Goal: Task Accomplishment & Management: Manage account settings

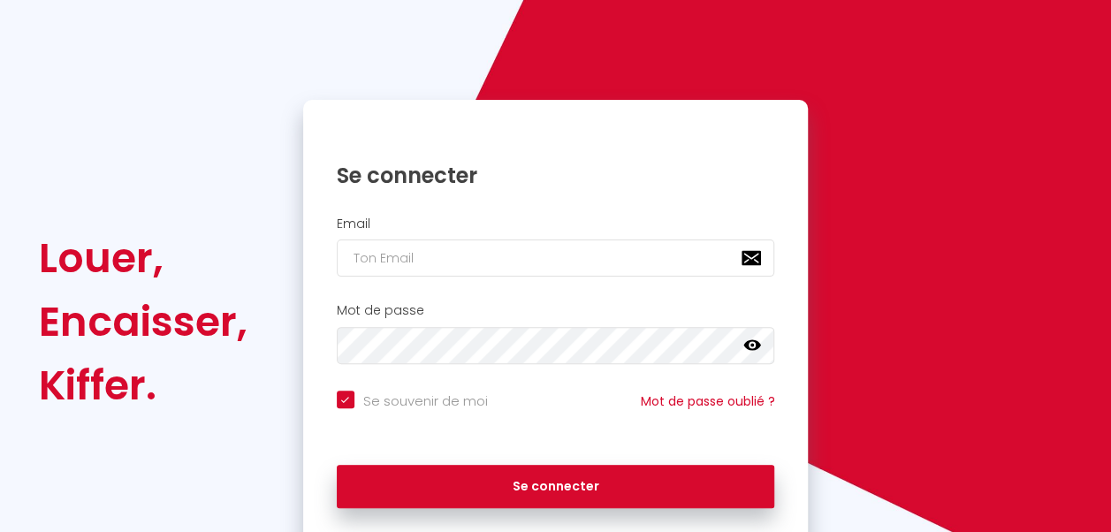
scroll to position [153, 0]
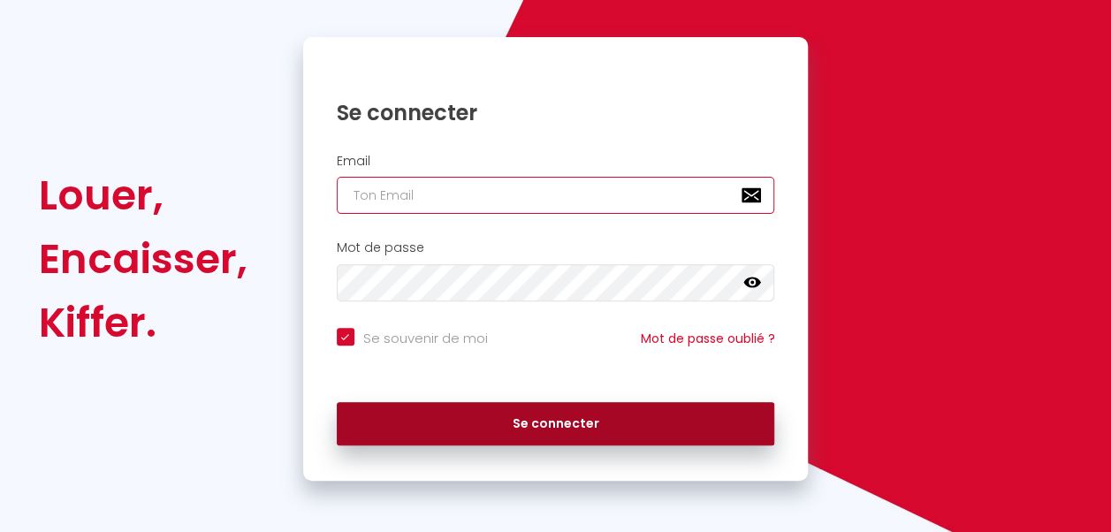
type input "[EMAIL_ADDRESS][DOMAIN_NAME]"
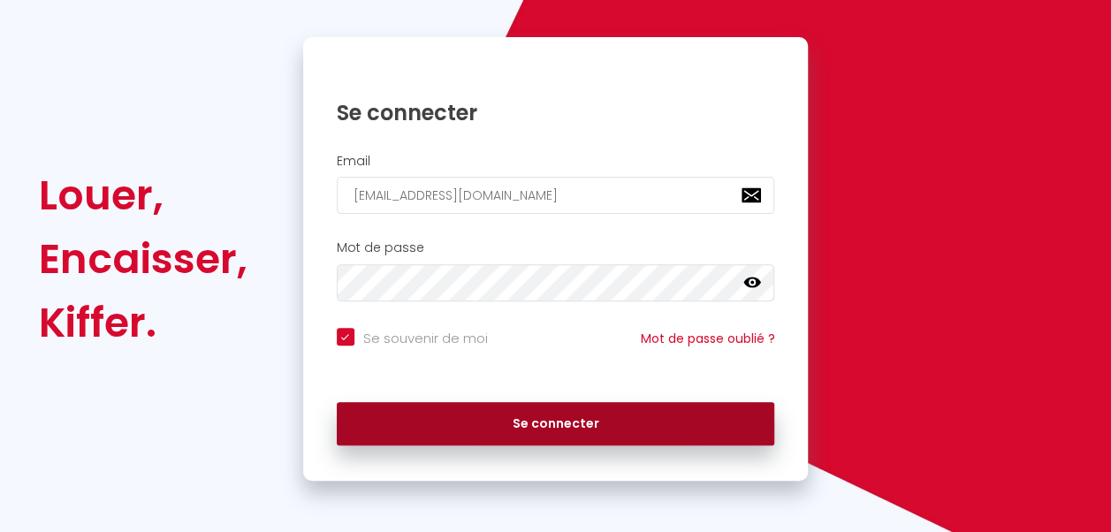
click at [541, 431] on button "Se connecter" at bounding box center [556, 424] width 438 height 44
checkbox input "true"
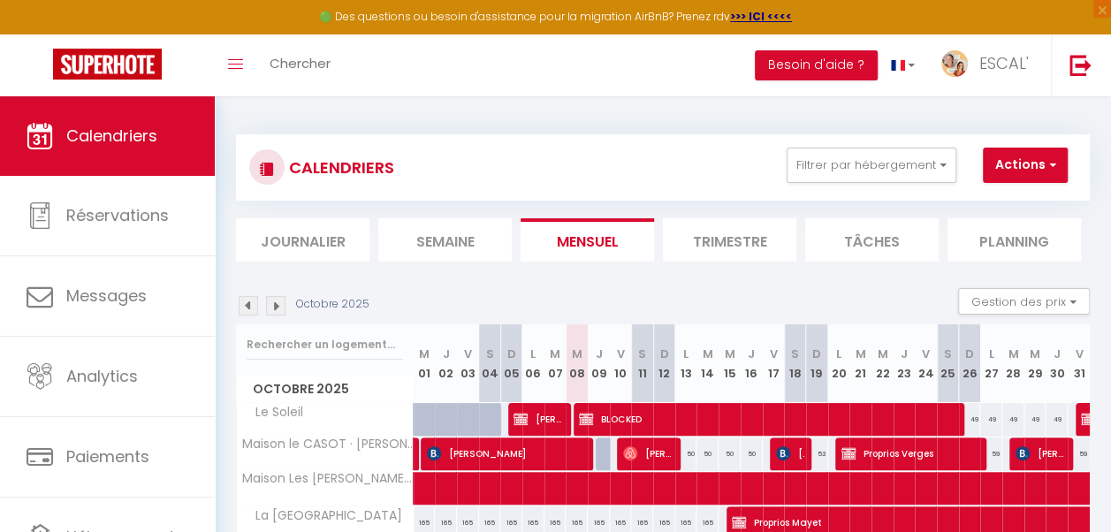
scroll to position [230, 0]
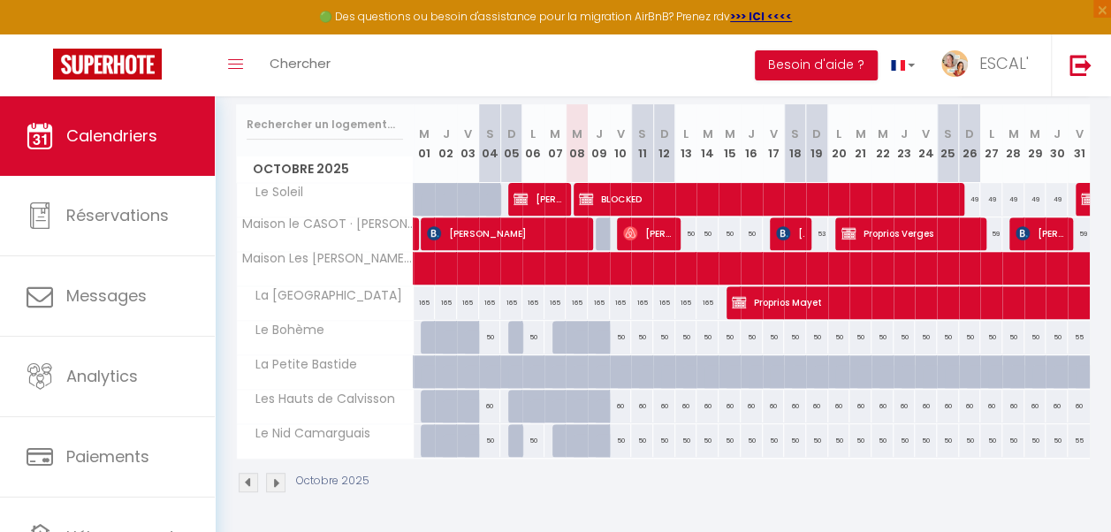
click at [574, 331] on div at bounding box center [585, 348] width 22 height 34
type input "50"
type input "Mer 08 Octobre 2025"
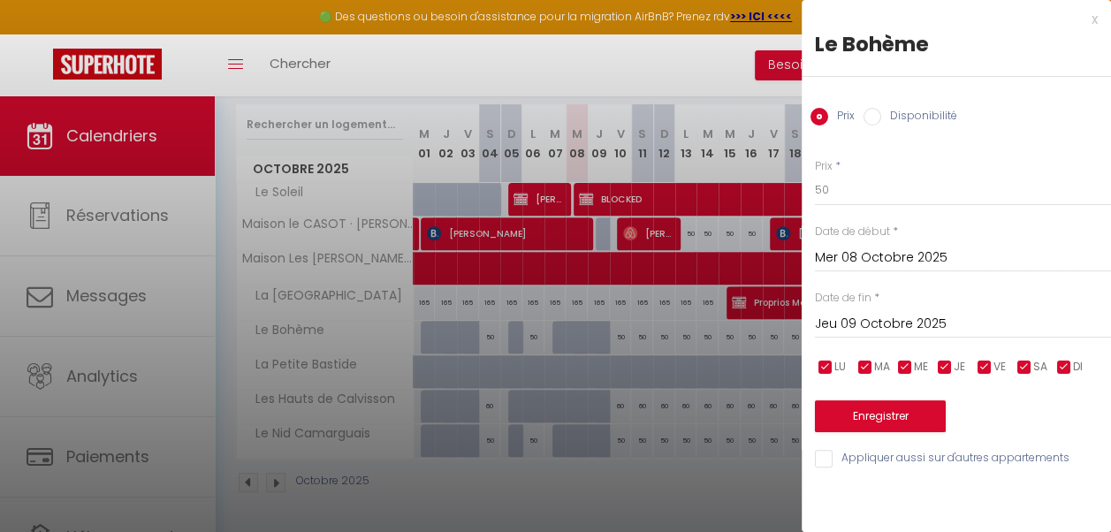
click at [973, 318] on input "Jeu 09 Octobre 2025" at bounding box center [963, 324] width 296 height 23
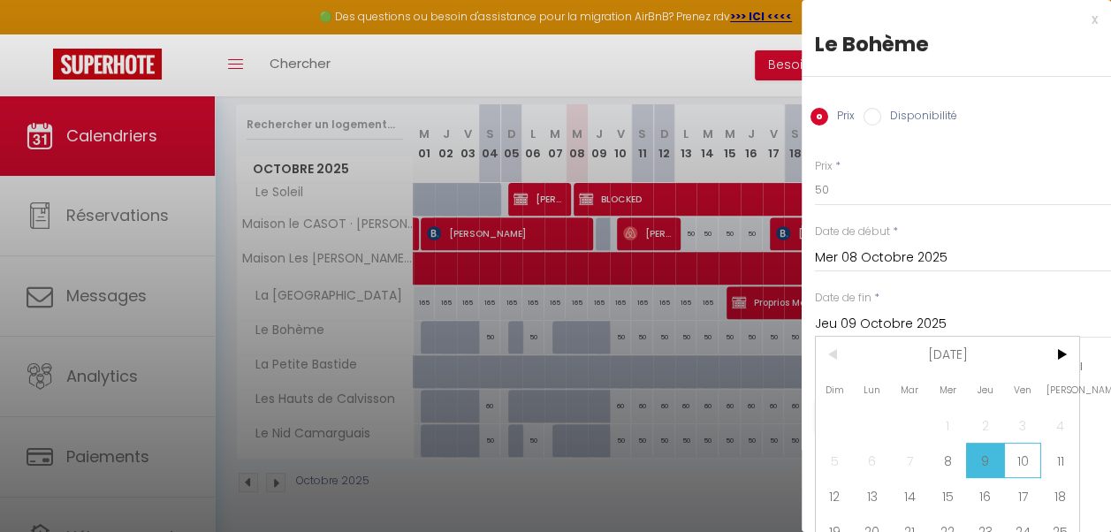
click at [1018, 466] on span "10" at bounding box center [1023, 460] width 38 height 35
type input "Ven 10 Octobre 2025"
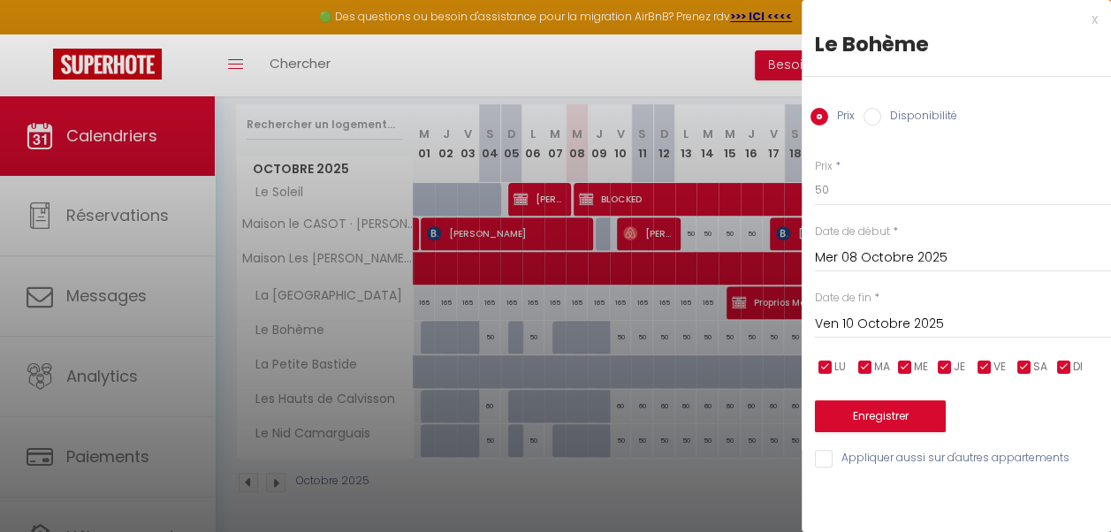
click at [910, 113] on label "Disponibilité" at bounding box center [919, 117] width 76 height 19
click at [881, 113] on input "Disponibilité" at bounding box center [873, 117] width 18 height 18
radio input "true"
radio input "false"
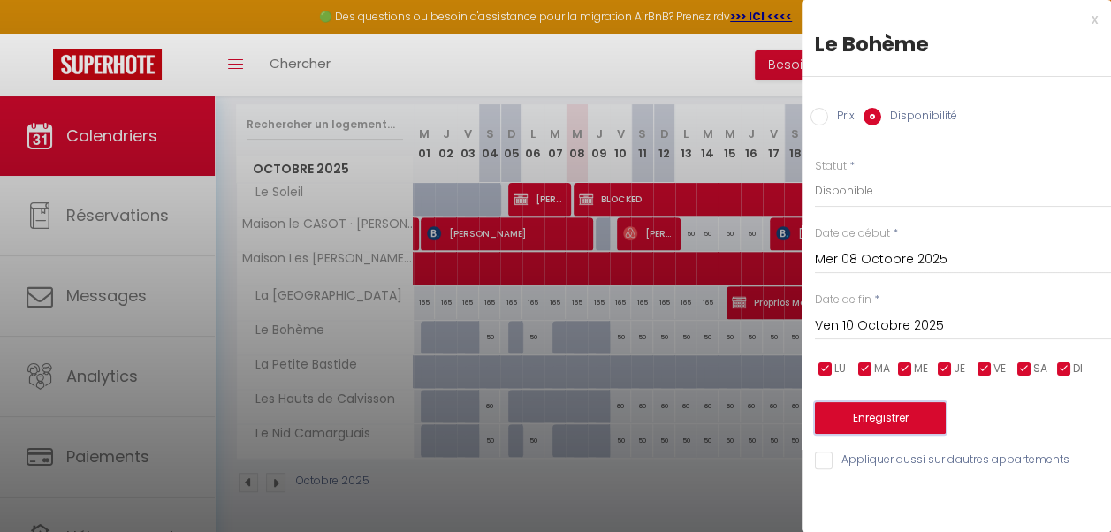
click at [878, 420] on button "Enregistrer" at bounding box center [880, 418] width 131 height 32
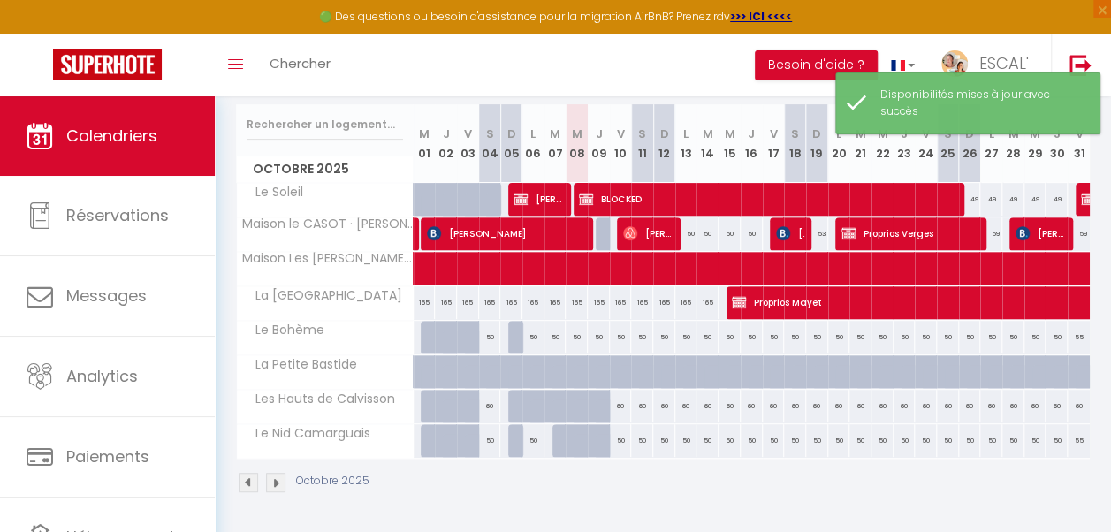
click at [575, 400] on div at bounding box center [585, 417] width 22 height 34
select select "1"
type input "Mer 08 Octobre 2025"
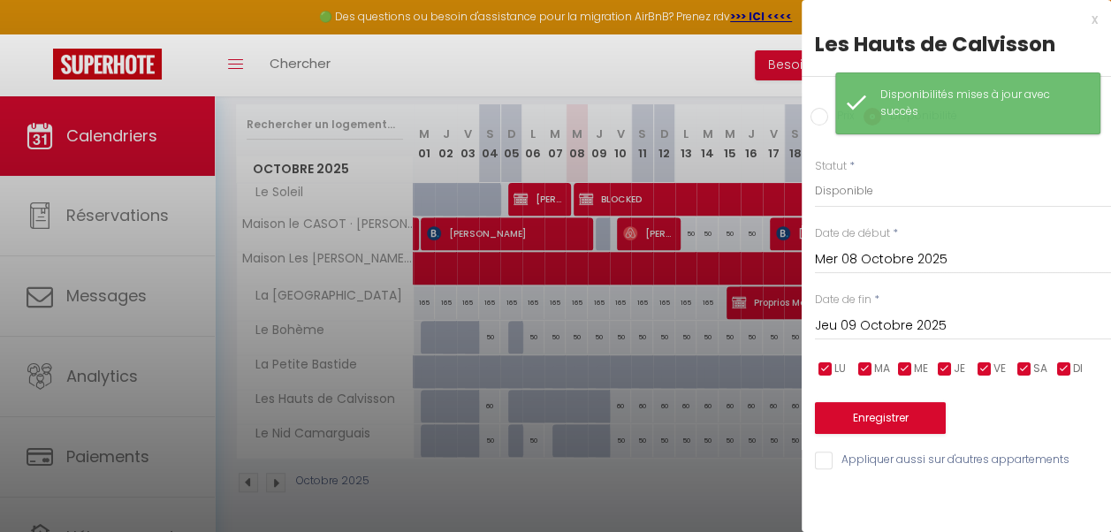
click at [916, 317] on input "Jeu 09 Octobre 2025" at bounding box center [963, 326] width 296 height 23
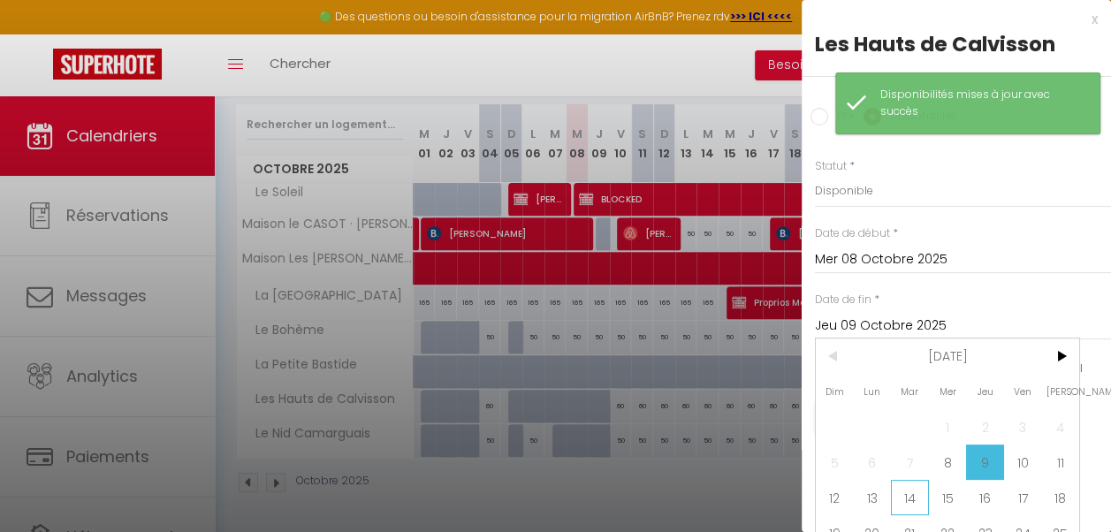
click at [924, 499] on span "14" at bounding box center [910, 497] width 38 height 35
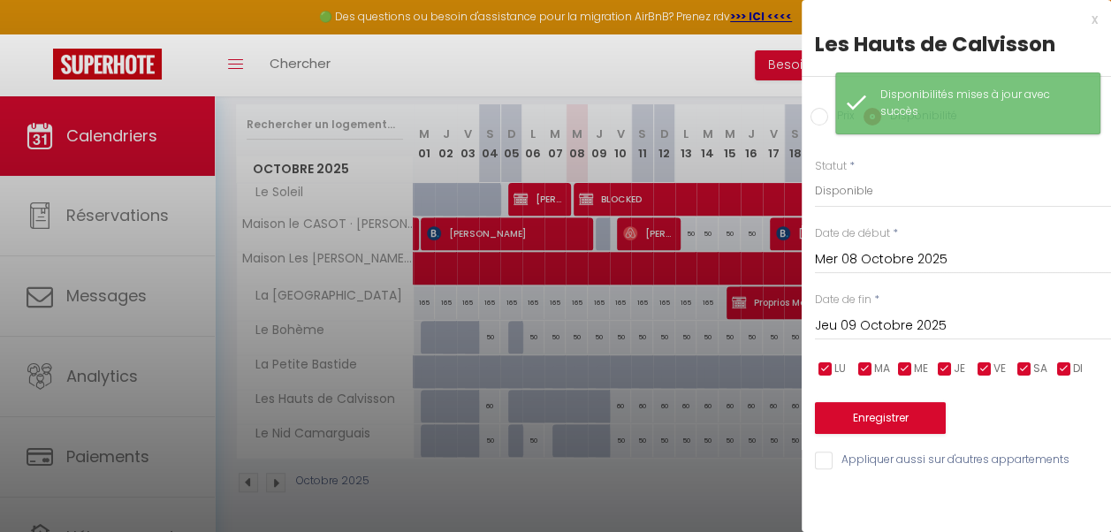
type input "[DATE] Octobre 2025"
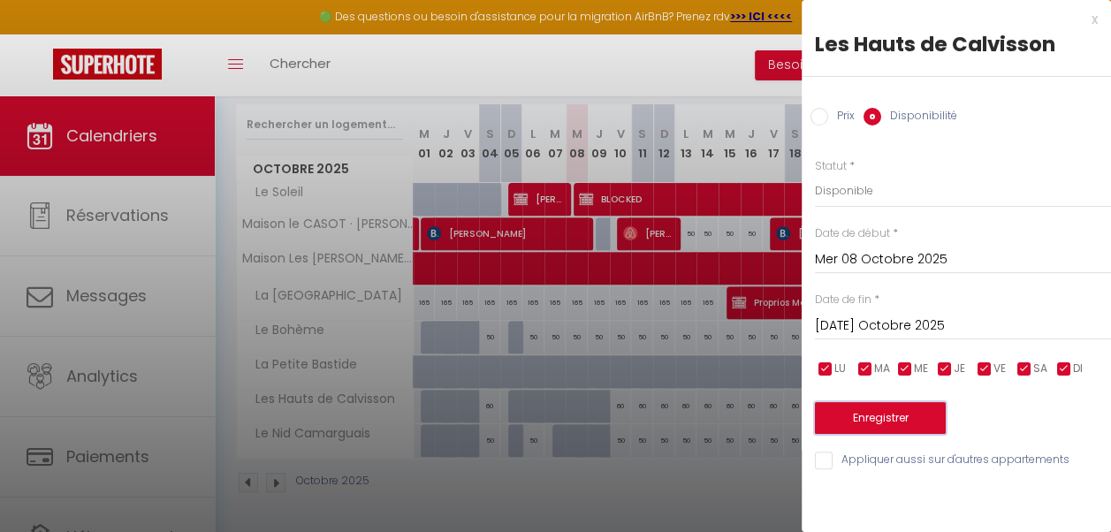
click at [900, 414] on button "Enregistrer" at bounding box center [880, 418] width 131 height 32
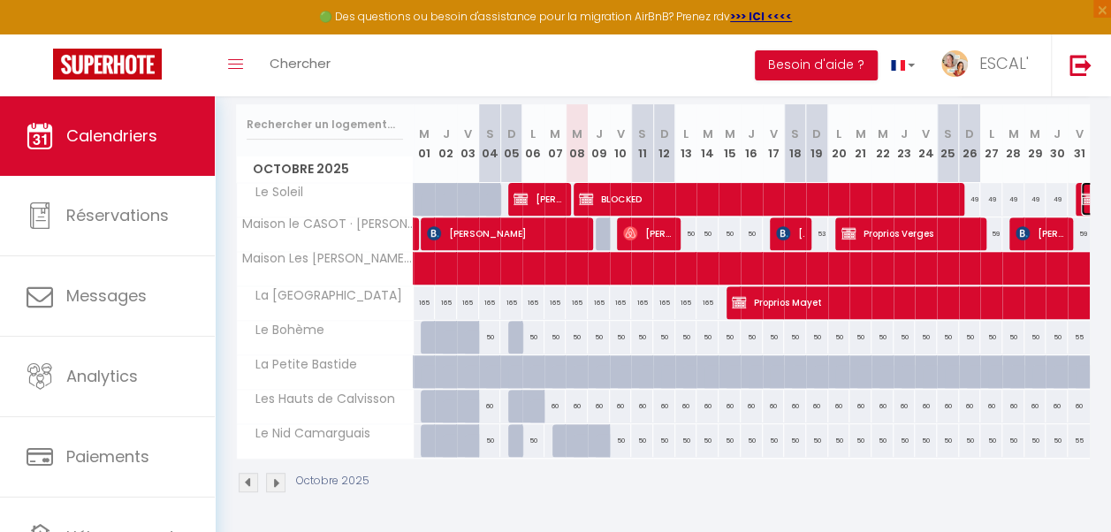
click at [1081, 192] on img at bounding box center [1088, 199] width 14 height 14
select select "OK"
select select "KO"
select select "0"
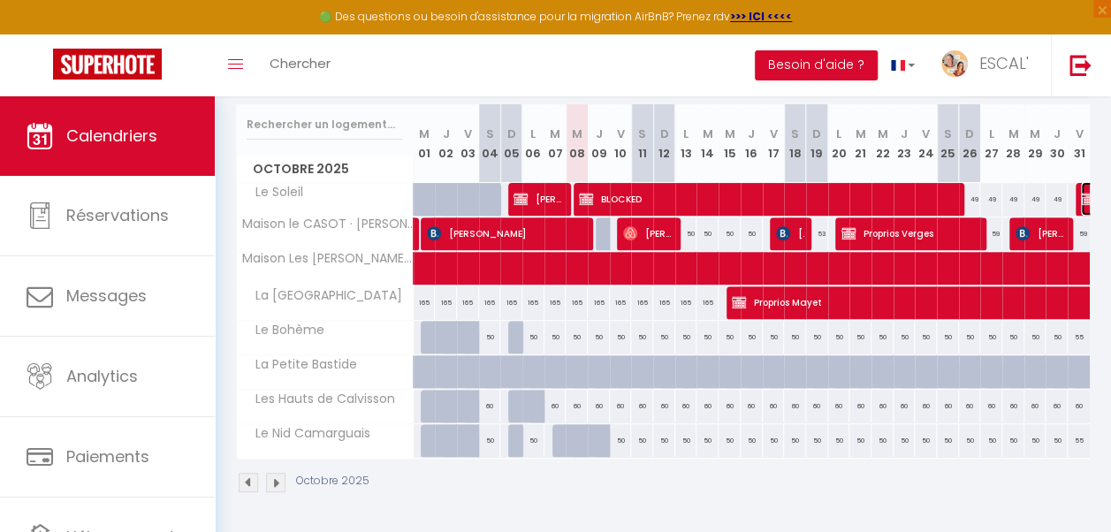
select select "1"
select select
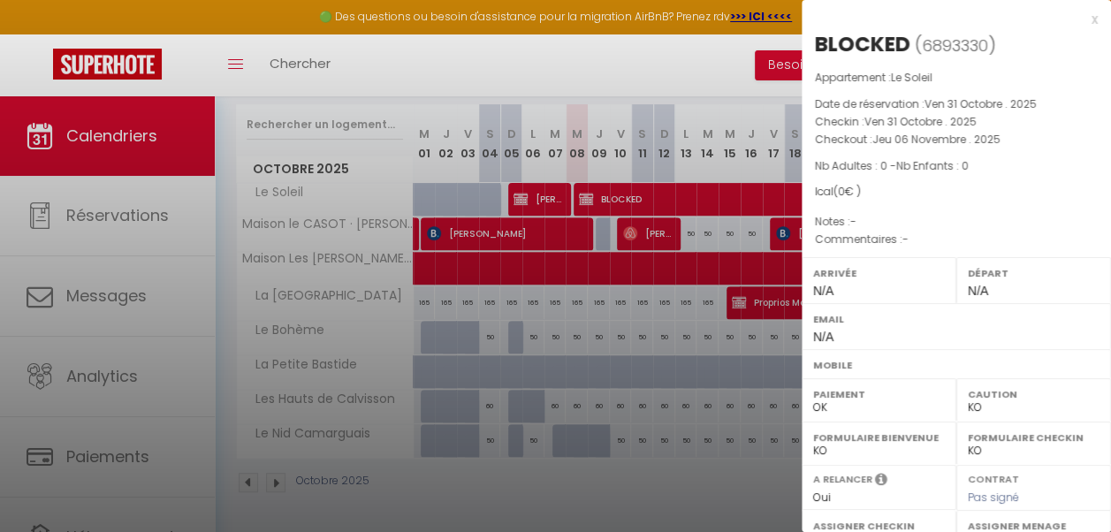
scroll to position [265, 0]
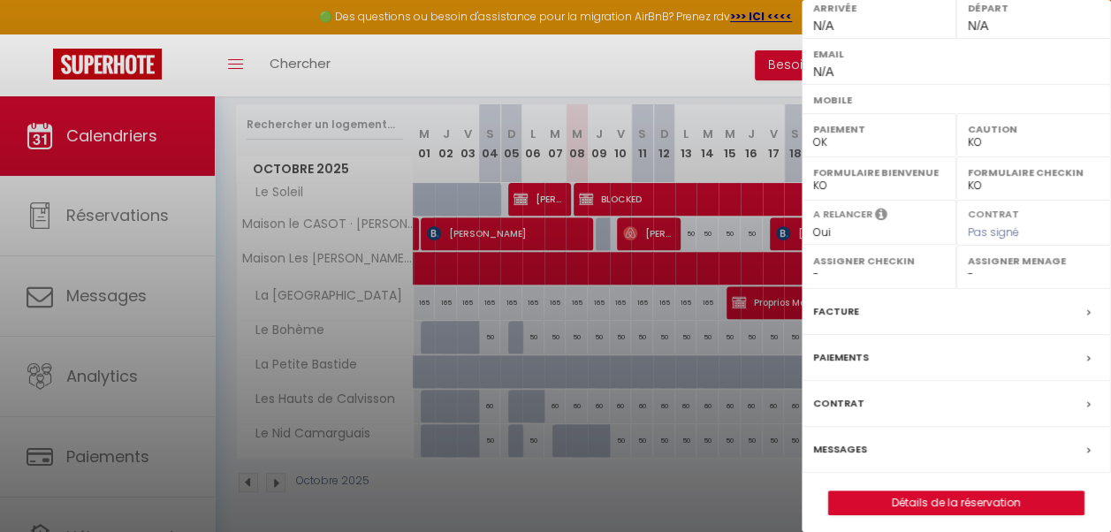
click at [937, 362] on div "Paiements" at bounding box center [956, 358] width 309 height 46
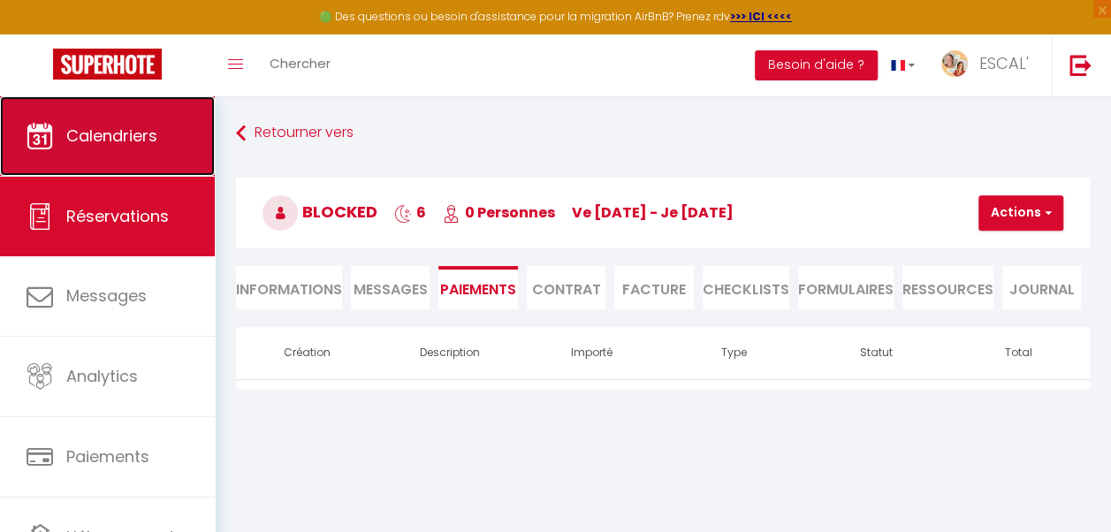
click at [76, 138] on span "Calendriers" at bounding box center [111, 136] width 91 height 22
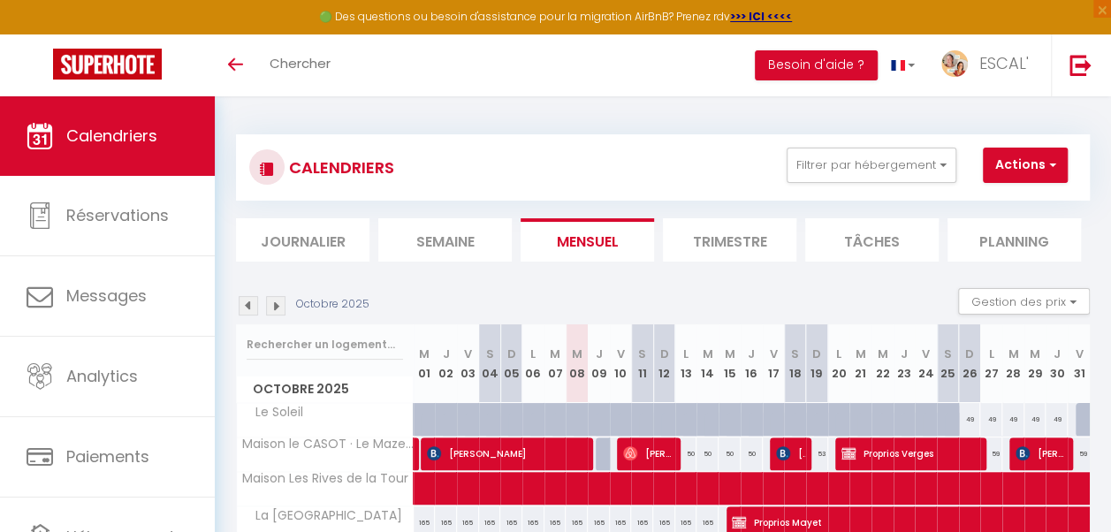
scroll to position [88, 0]
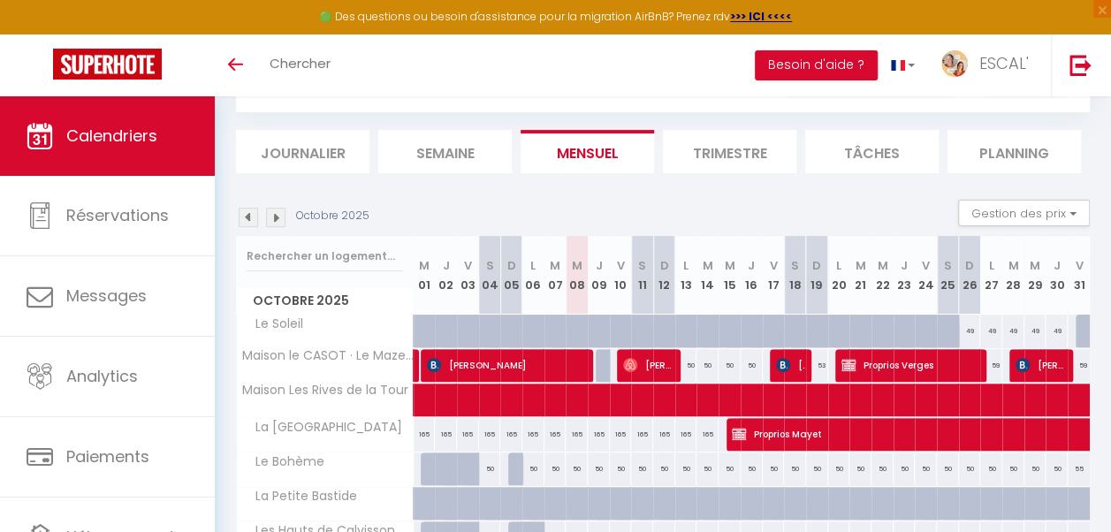
click at [718, 159] on li "Trimestre" at bounding box center [729, 151] width 133 height 43
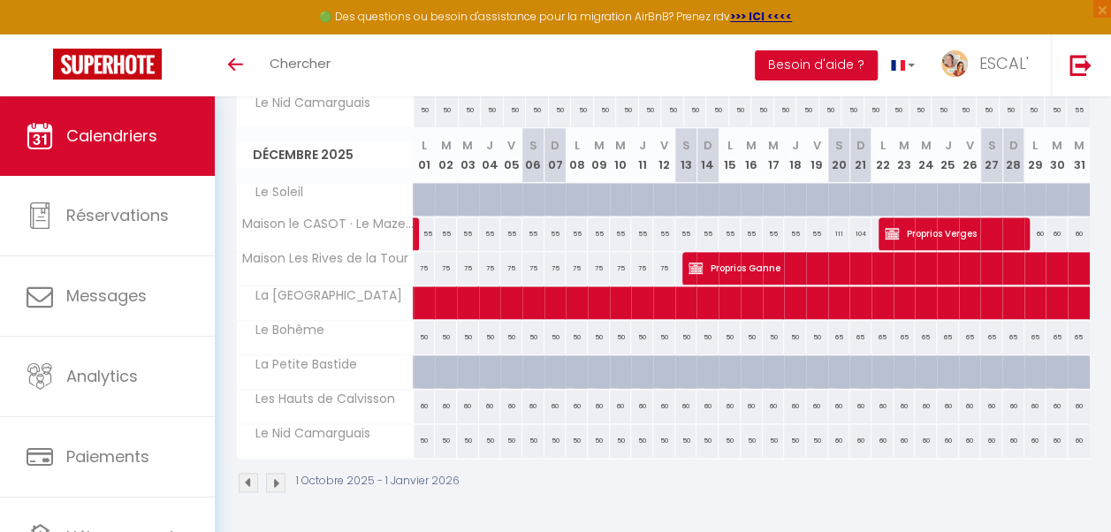
scroll to position [884, 0]
click at [278, 475] on img at bounding box center [275, 482] width 19 height 19
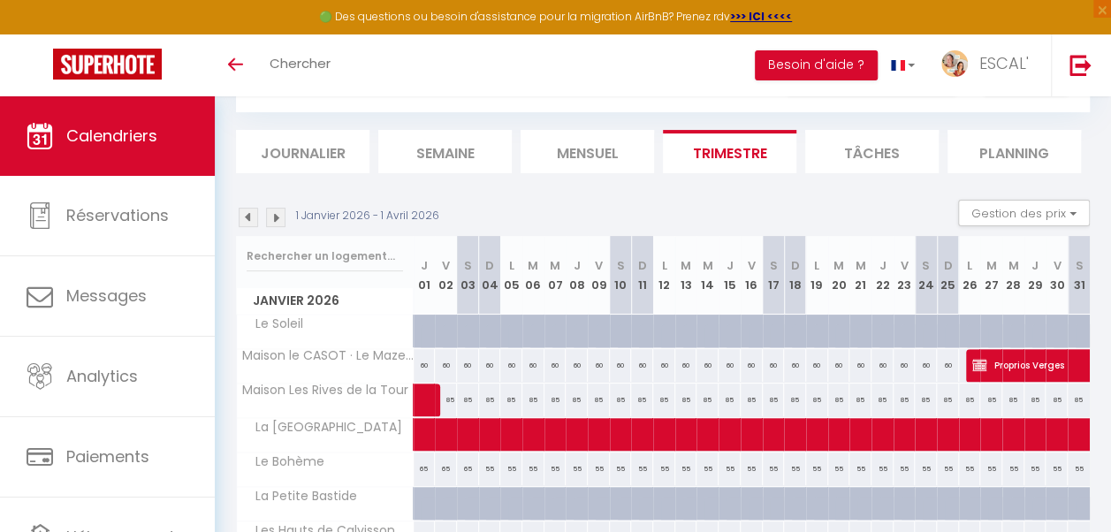
scroll to position [0, 0]
